Goal: Task Accomplishment & Management: Use online tool/utility

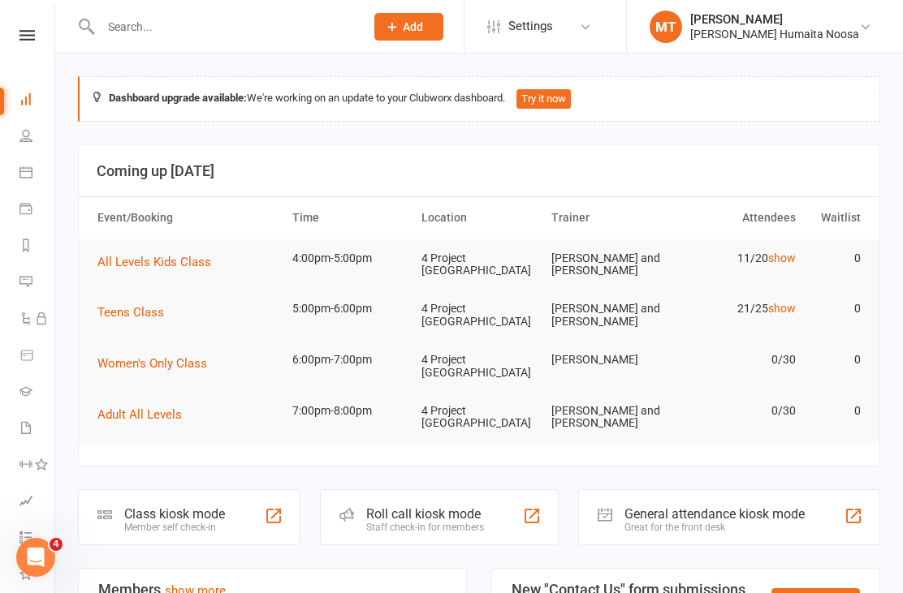
click at [23, 37] on icon at bounding box center [26, 35] width 15 height 11
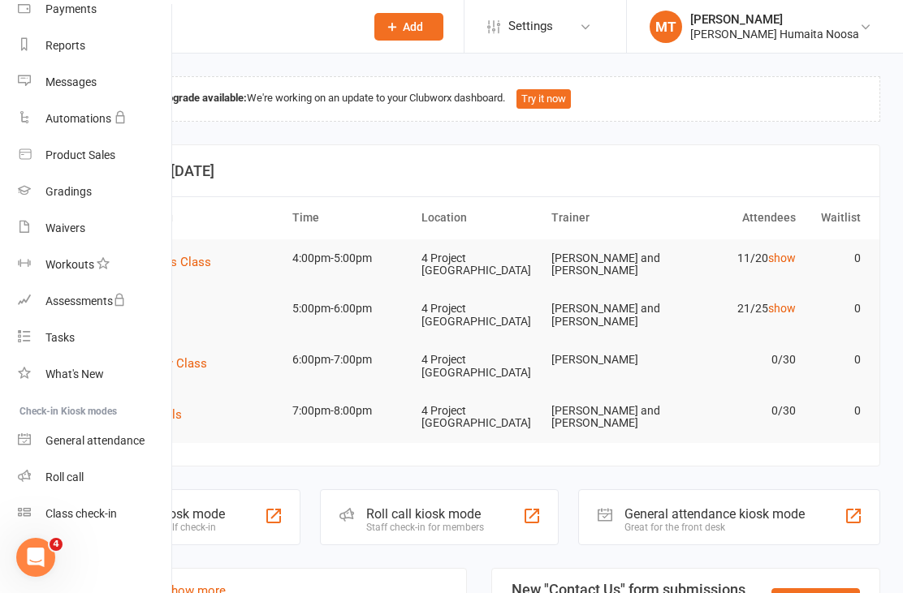
scroll to position [187, 2]
click at [100, 528] on link "Class check-in" at bounding box center [94, 514] width 153 height 37
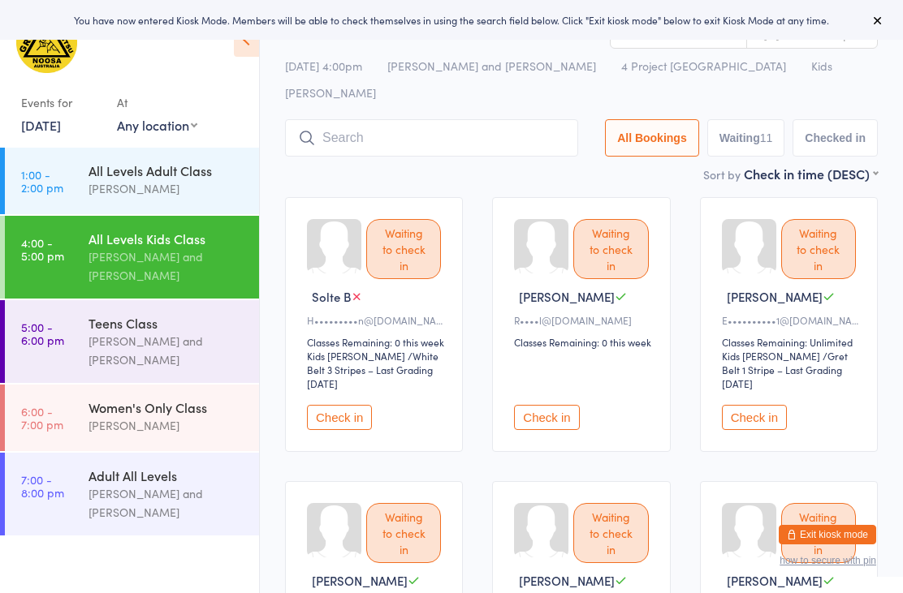
scroll to position [28, 0]
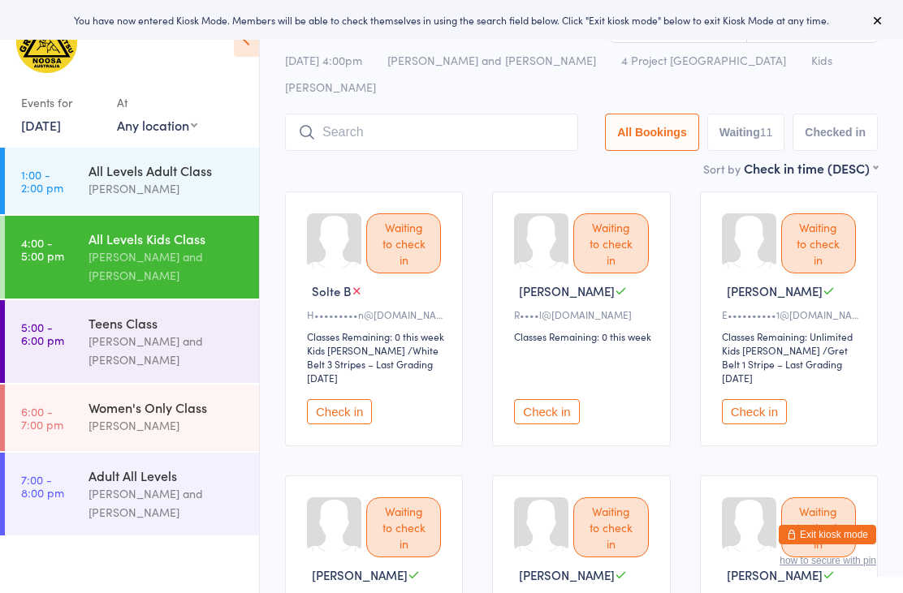
click at [546, 399] on button "Check in" at bounding box center [546, 411] width 65 height 25
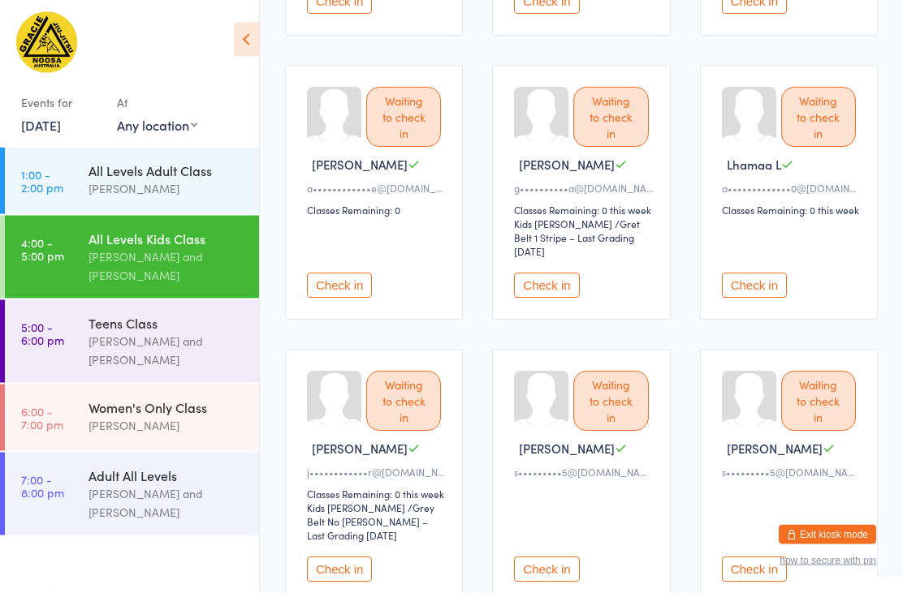
scroll to position [440, 0]
click at [759, 289] on button "Check in" at bounding box center [754, 284] width 65 height 25
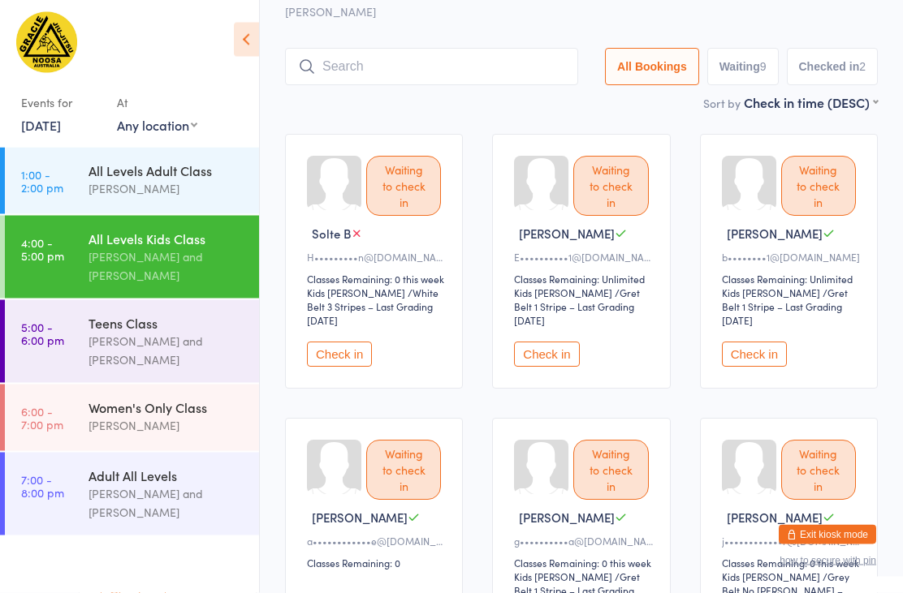
scroll to position [86, 0]
click at [545, 342] on button "Check in" at bounding box center [546, 354] width 65 height 25
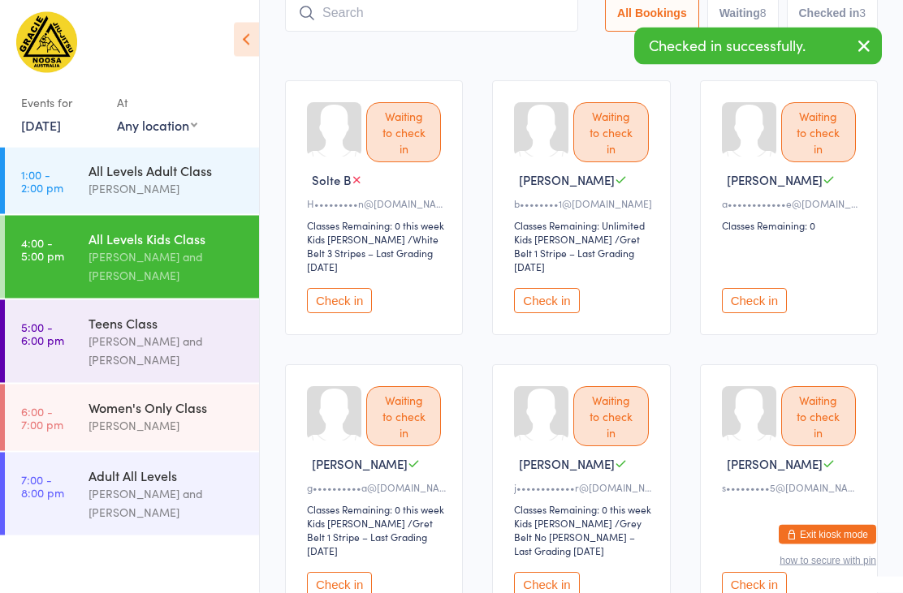
scroll to position [137, 0]
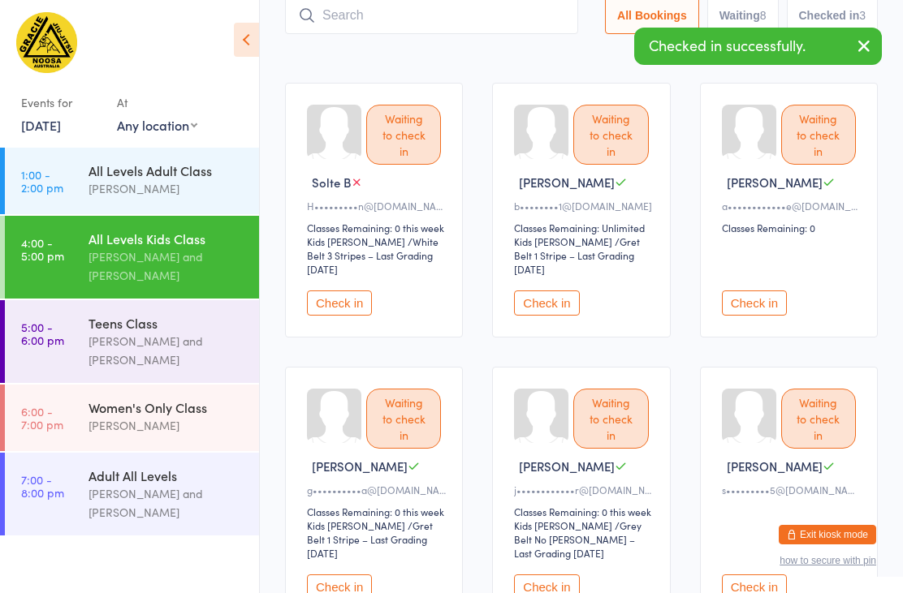
click at [353, 580] on button "Check in" at bounding box center [339, 587] width 65 height 25
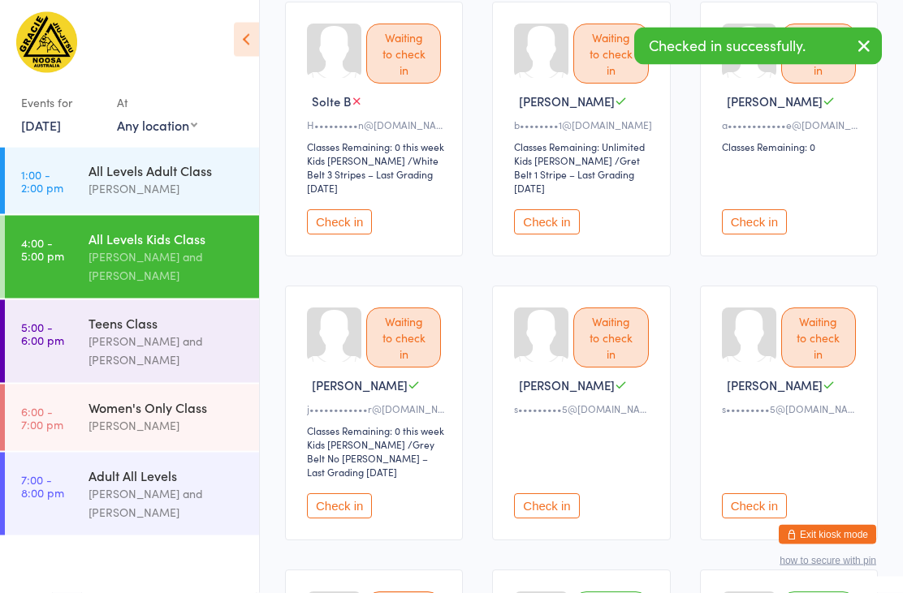
scroll to position [223, 0]
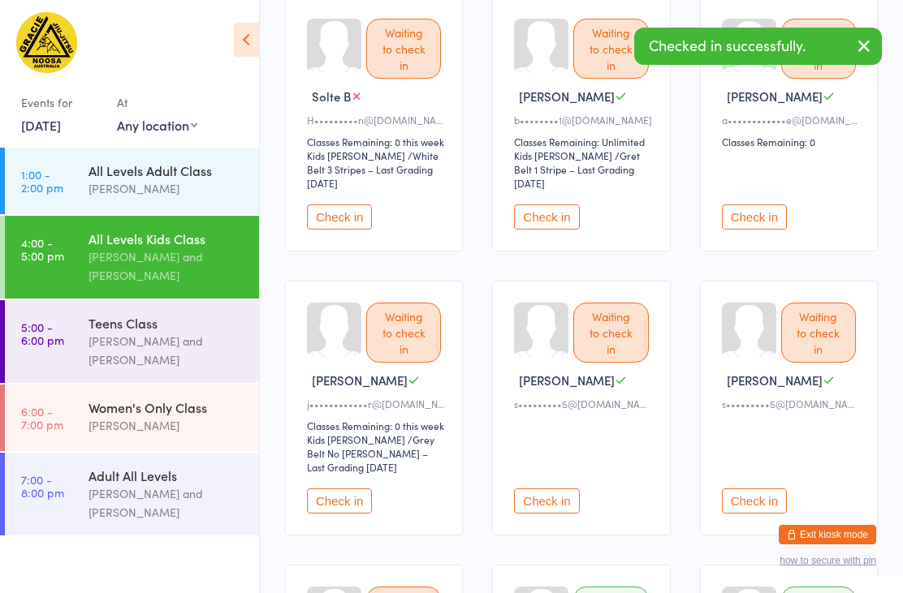
click at [757, 209] on button "Check in" at bounding box center [754, 217] width 65 height 25
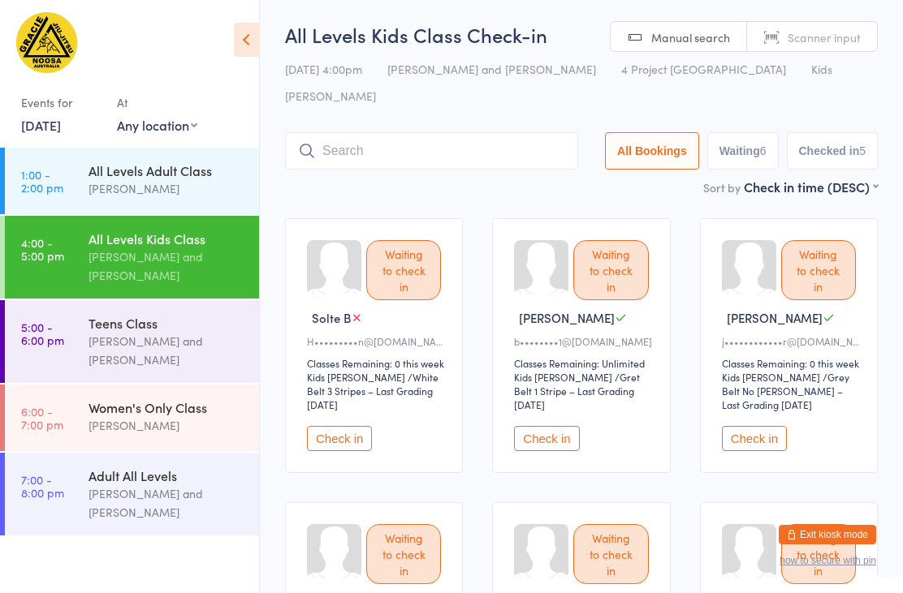
scroll to position [2, 0]
click at [489, 133] on input "search" at bounding box center [431, 149] width 293 height 37
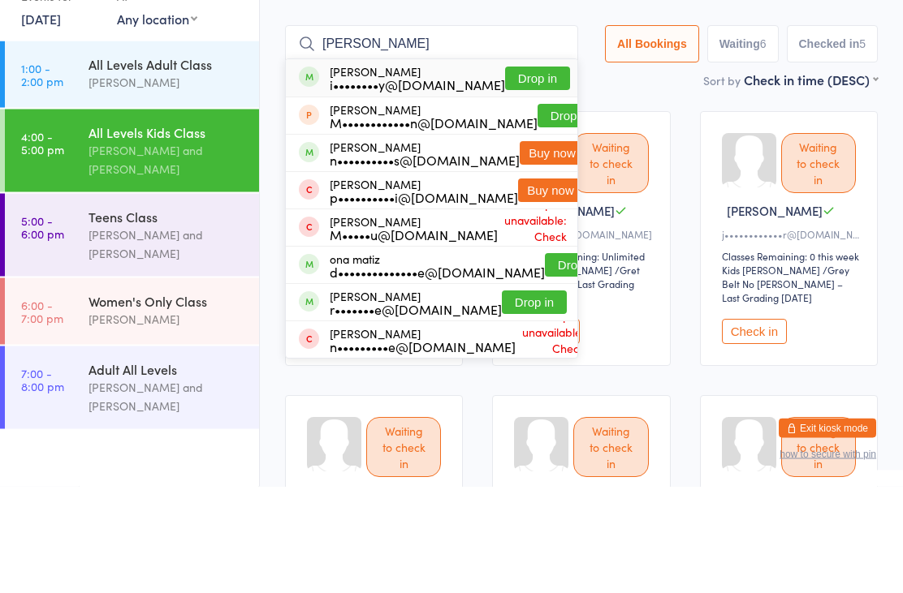
type input "Maia"
click at [528, 174] on button "Drop in" at bounding box center [537, 186] width 65 height 24
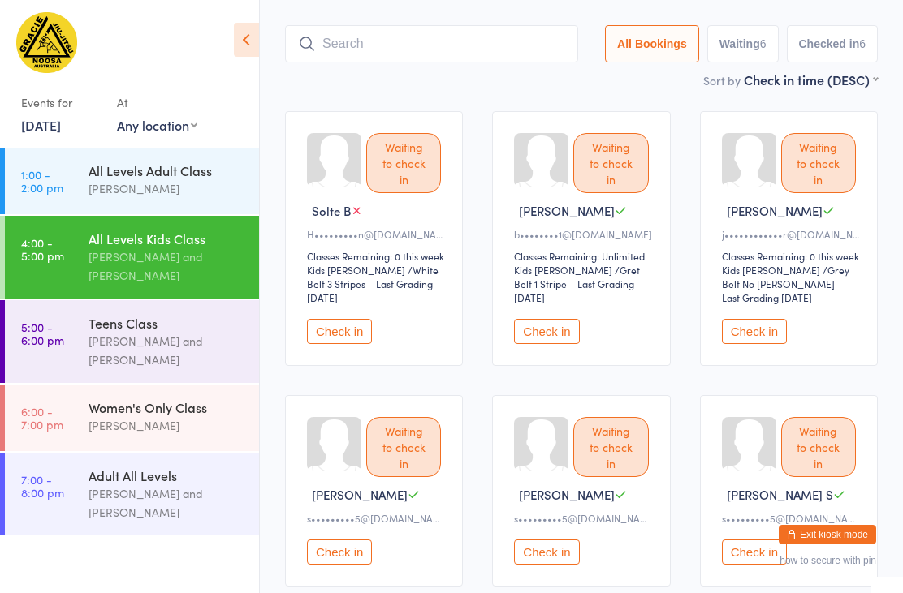
click at [355, 319] on button "Check in" at bounding box center [339, 331] width 65 height 25
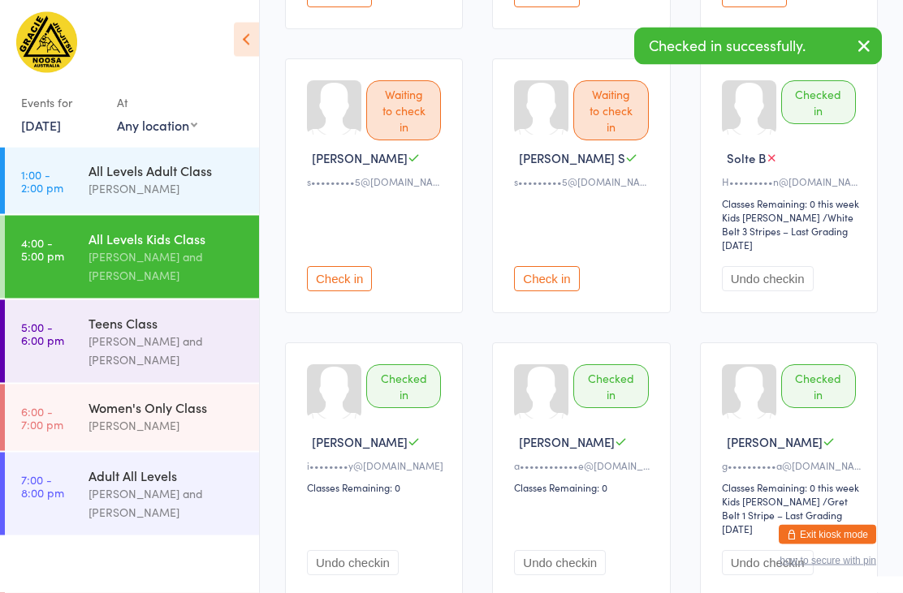
scroll to position [467, 0]
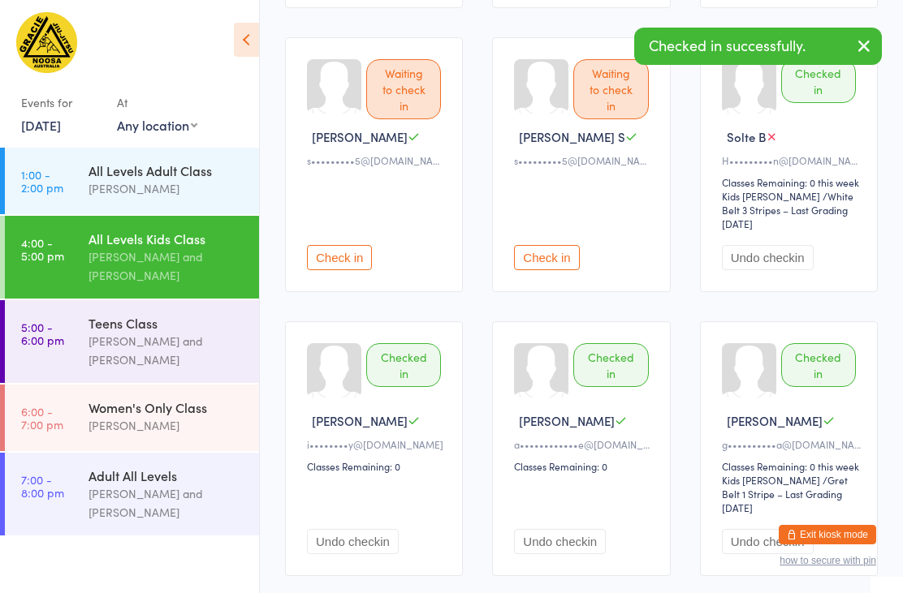
click at [349, 548] on button "Undo checkin" at bounding box center [353, 541] width 92 height 25
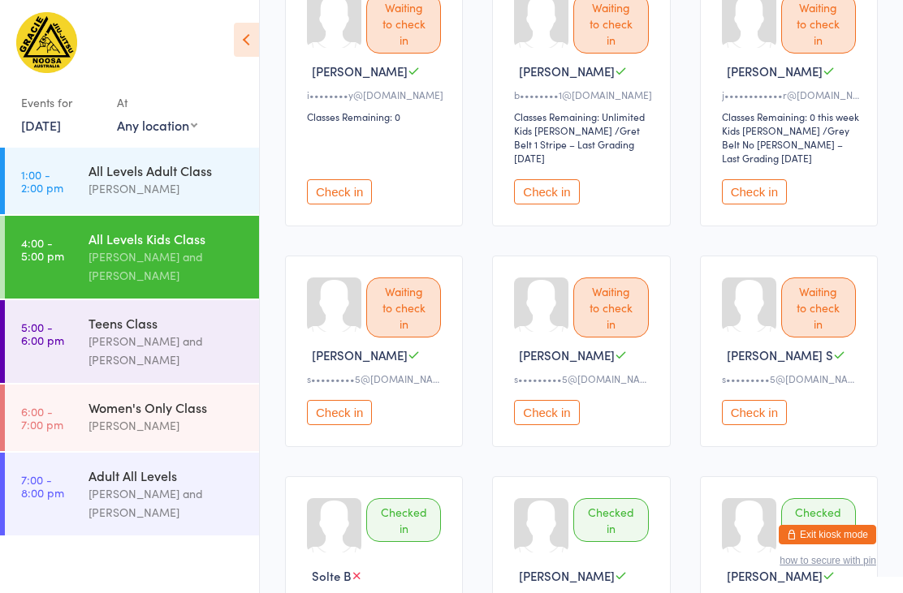
scroll to position [247, 0]
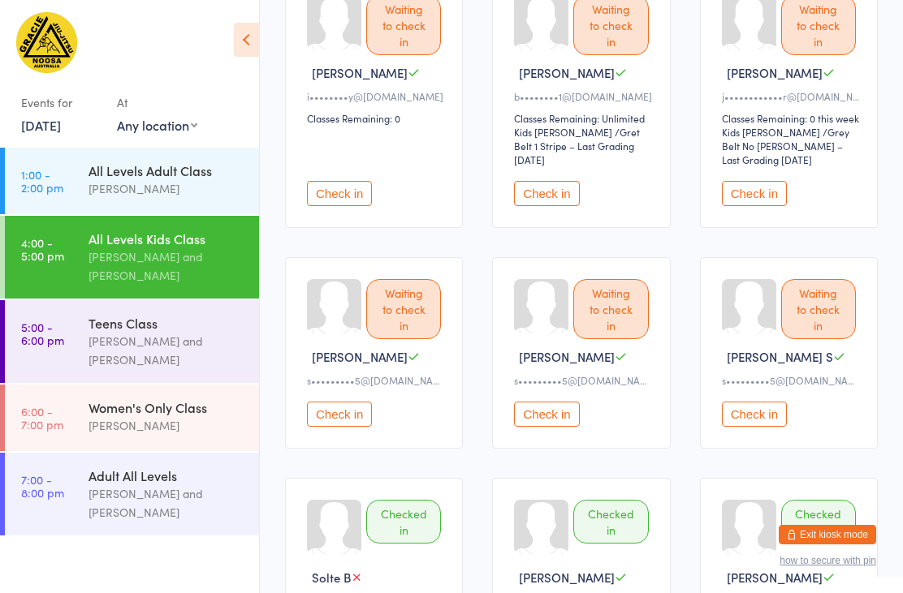
click at [333, 381] on div "Waiting to check in Grace S s•••••••••5@gmail.com Check in" at bounding box center [374, 353] width 178 height 192
click at [350, 402] on button "Check in" at bounding box center [339, 414] width 65 height 25
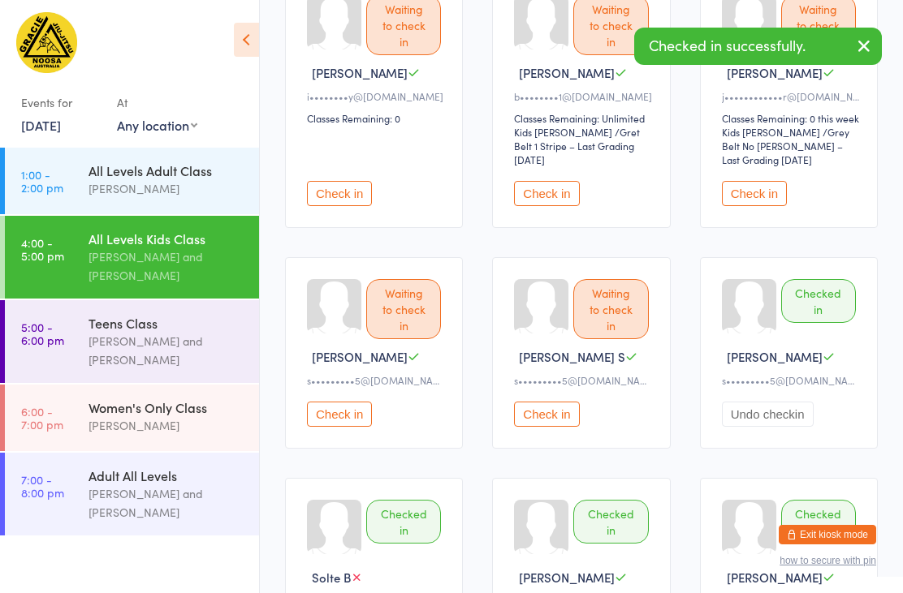
click at [333, 406] on button "Check in" at bounding box center [339, 414] width 65 height 25
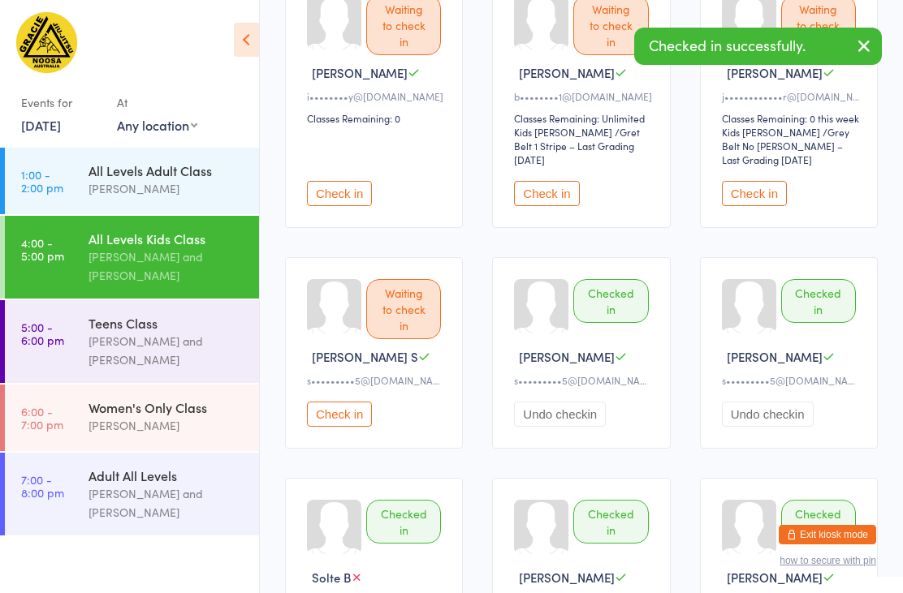
click at [334, 402] on button "Check in" at bounding box center [339, 414] width 65 height 25
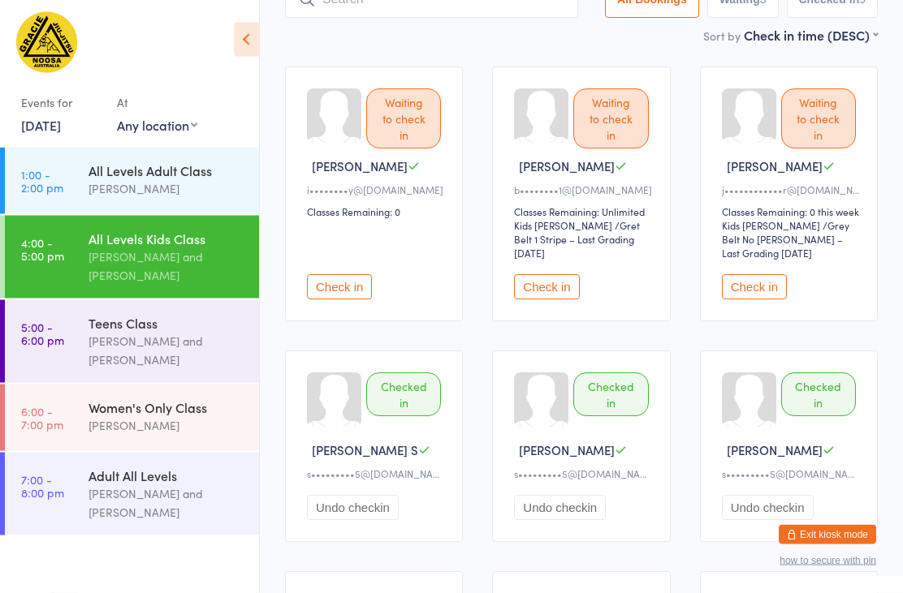
scroll to position [151, 0]
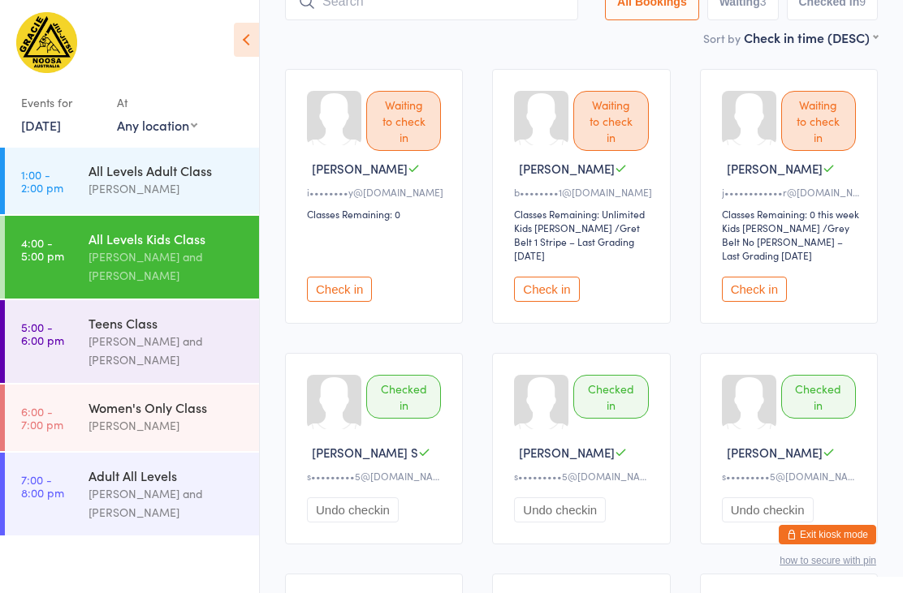
click at [348, 277] on button "Check in" at bounding box center [339, 289] width 65 height 25
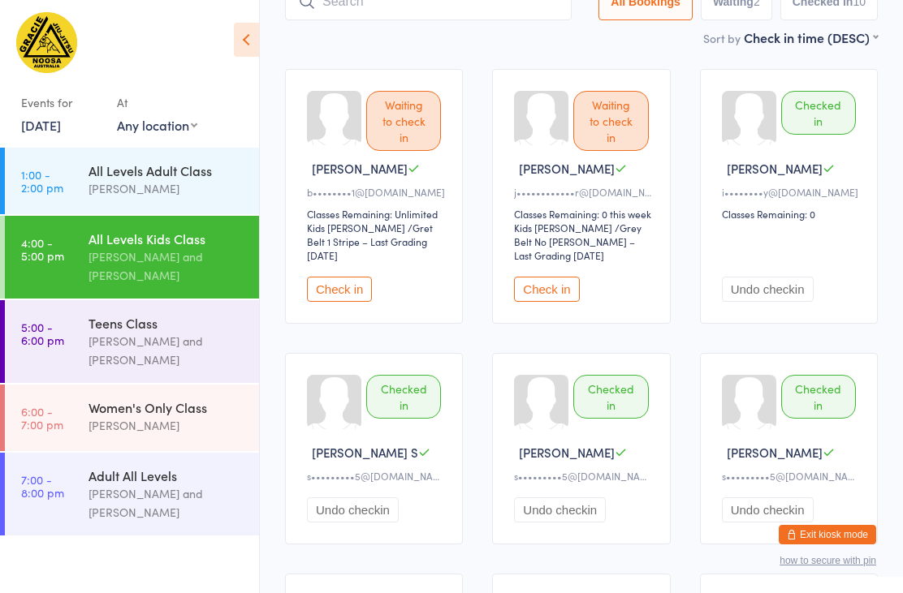
click at [394, 28] on div "Sort by Check in time (DESC) First name (ASC) First name (DESC) Last name (ASC)…" at bounding box center [581, 37] width 593 height 18
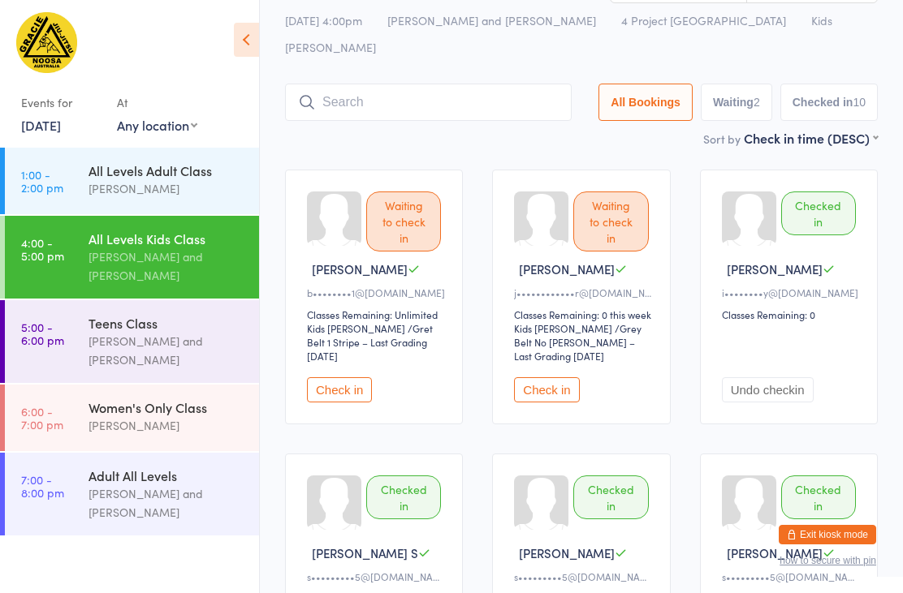
scroll to position [45, 0]
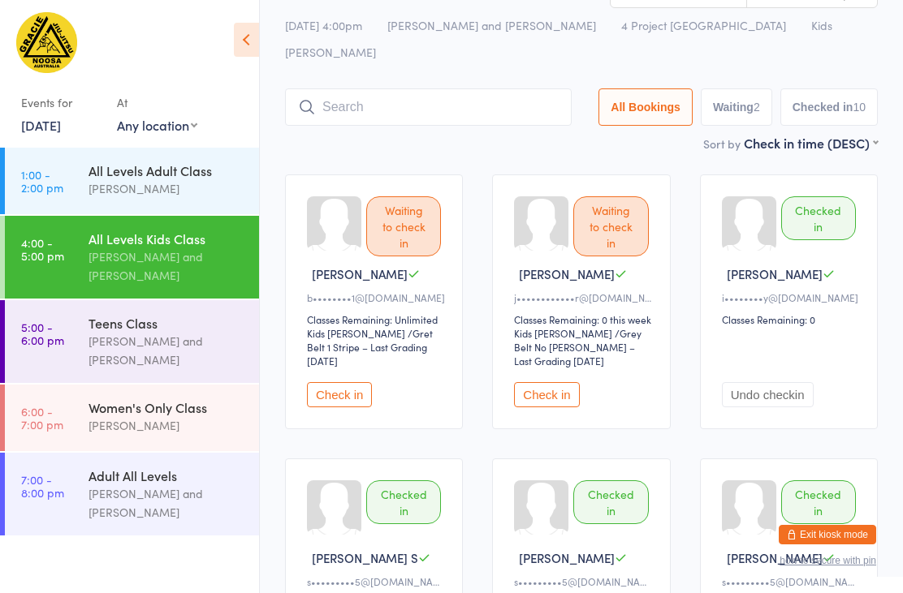
click at [440, 88] on input "search" at bounding box center [428, 106] width 287 height 37
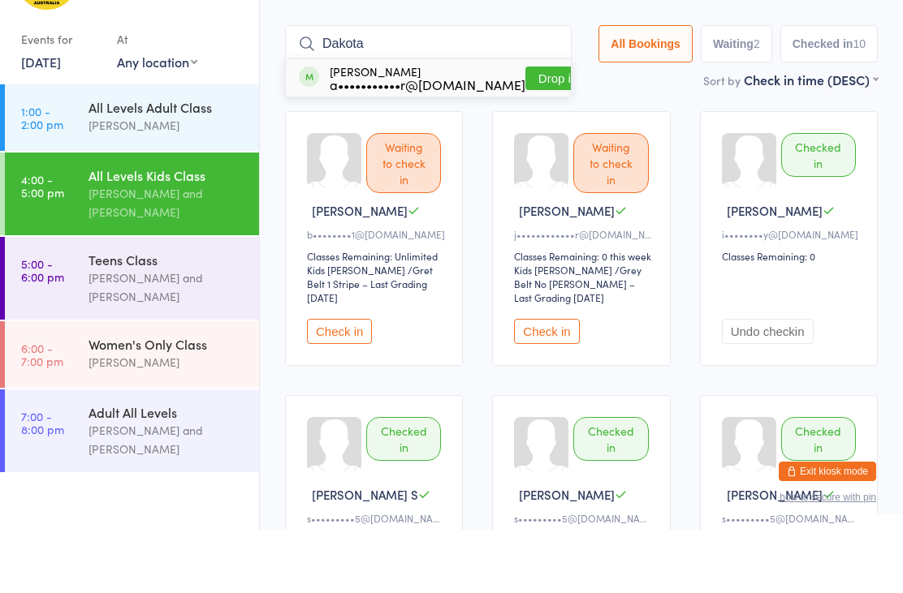
type input "Dakota"
click at [525, 130] on button "Drop in" at bounding box center [557, 142] width 65 height 24
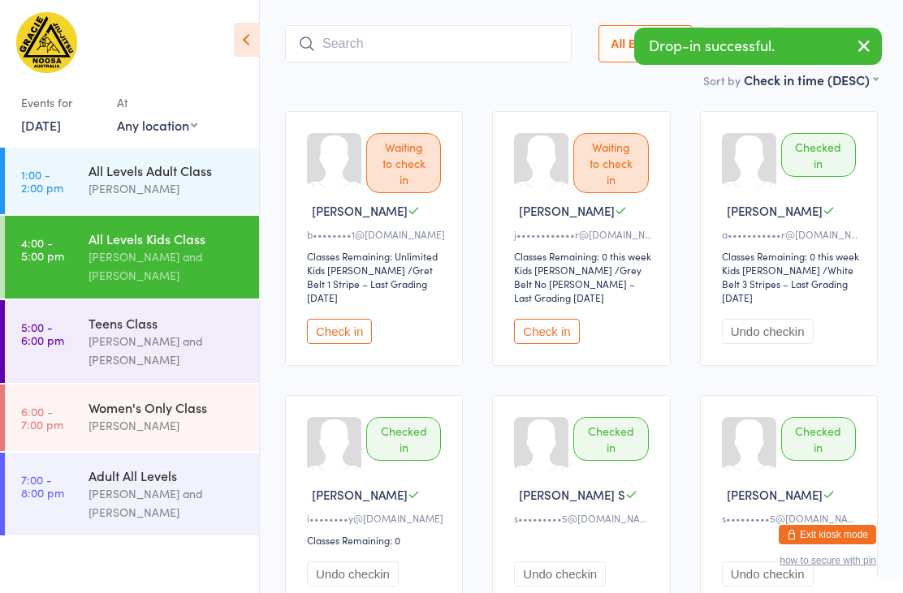
click at [560, 319] on button "Check in" at bounding box center [546, 331] width 65 height 25
